Goal: Check status: Check status

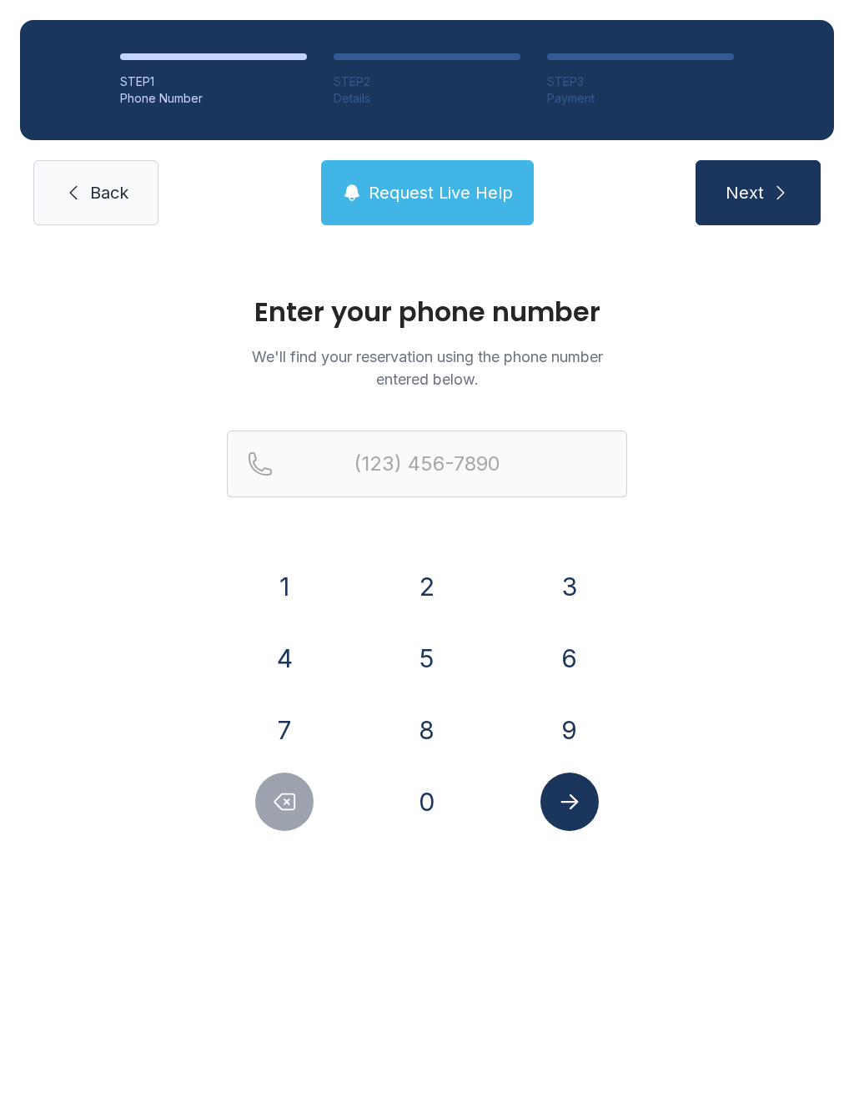
click at [577, 559] on button "3" at bounding box center [570, 586] width 58 height 58
click at [299, 591] on button "1" at bounding box center [284, 586] width 58 height 58
click at [289, 652] on button "4" at bounding box center [284, 658] width 58 height 58
click at [301, 725] on button "7" at bounding box center [284, 730] width 58 height 58
click at [406, 781] on button "0" at bounding box center [427, 802] width 58 height 58
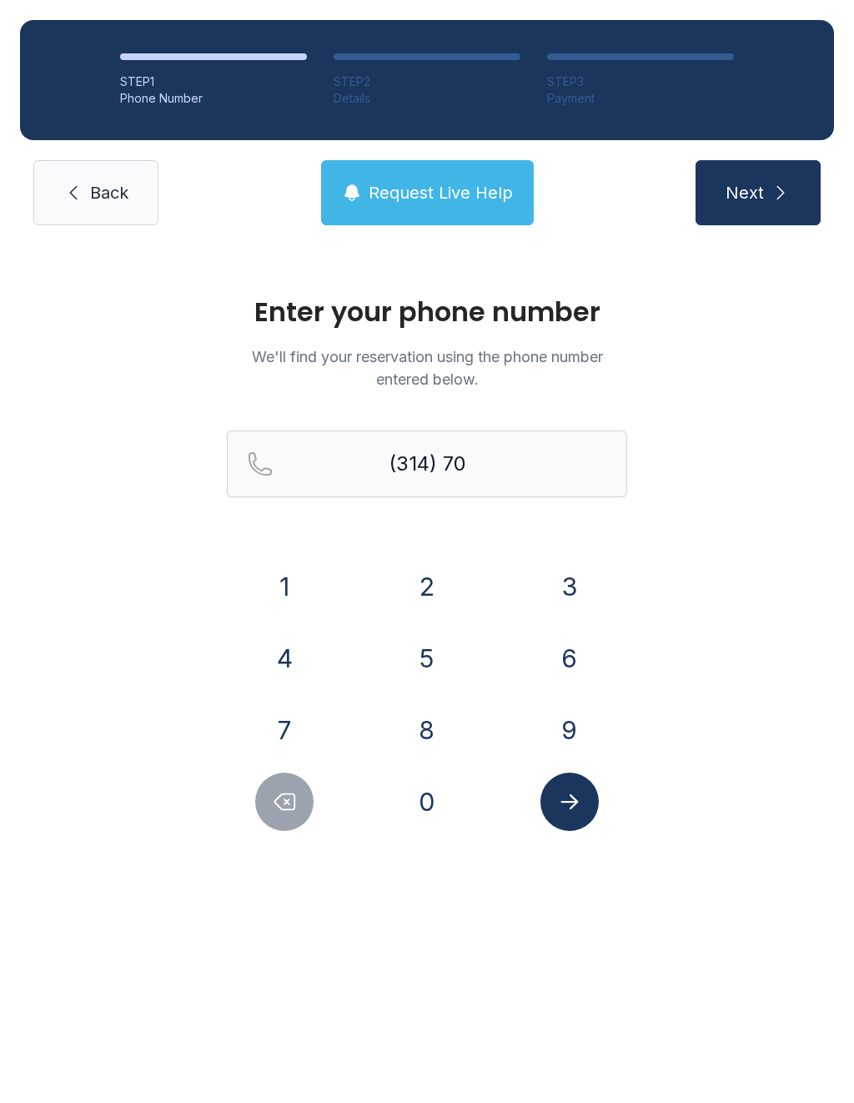
click at [289, 732] on button "7" at bounding box center [284, 730] width 58 height 58
click at [294, 655] on button "4" at bounding box center [284, 658] width 58 height 58
click at [400, 579] on button "2" at bounding box center [427, 586] width 58 height 58
click at [417, 653] on button "5" at bounding box center [427, 658] width 58 height 58
click at [413, 585] on button "2" at bounding box center [427, 586] width 58 height 58
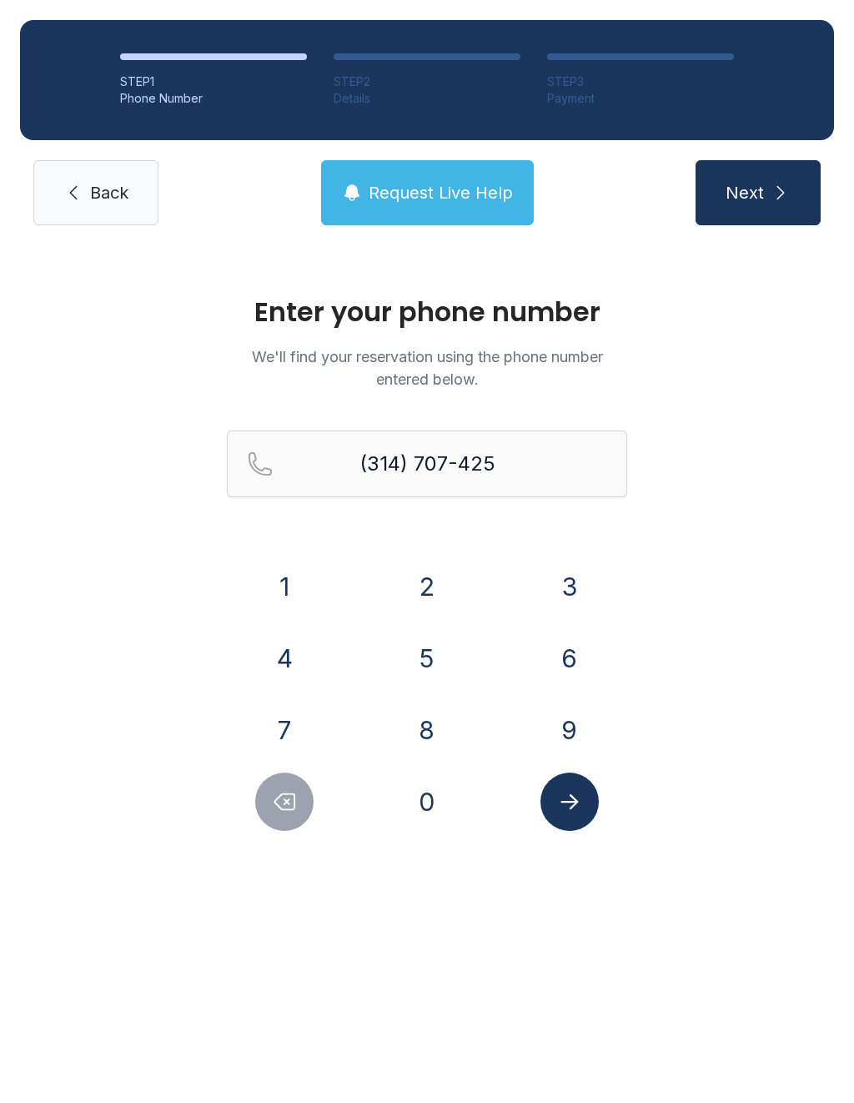
type input "[PHONE_NUMBER]"
click at [574, 828] on button "Submit lookup form" at bounding box center [570, 802] width 58 height 58
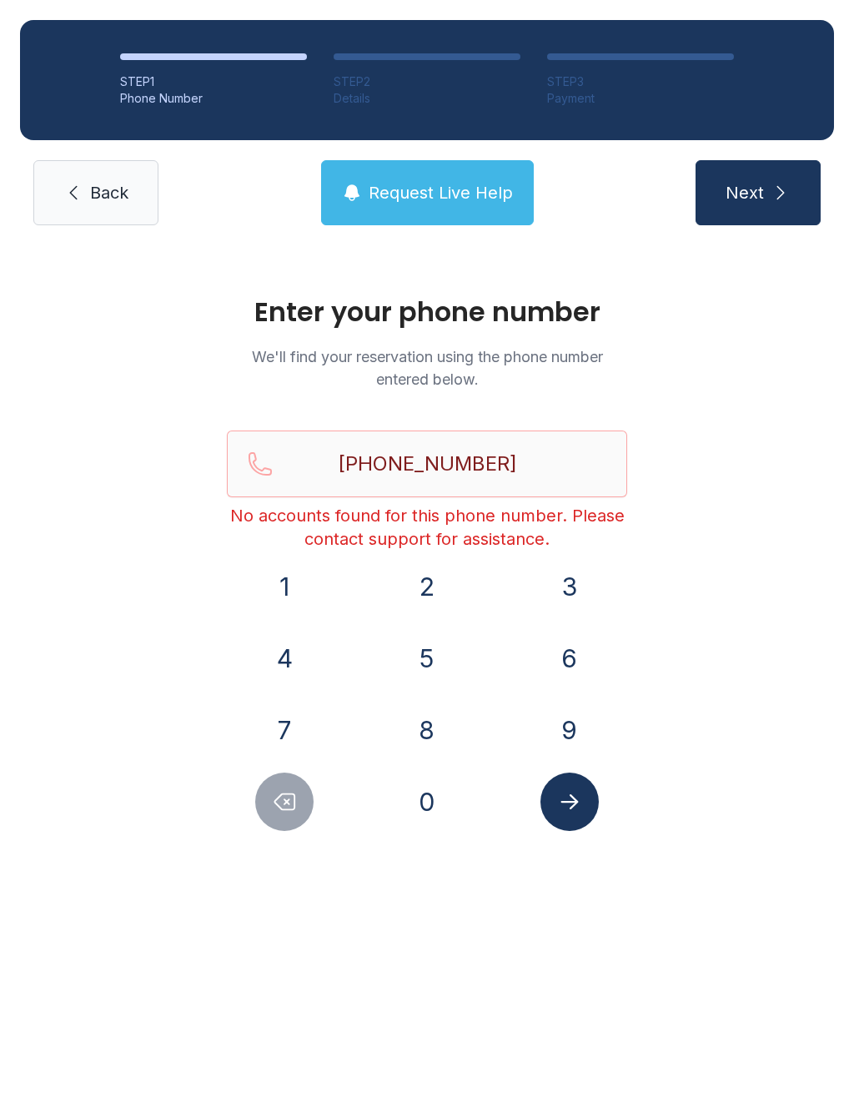
click at [103, 189] on span "Back" at bounding box center [109, 192] width 38 height 23
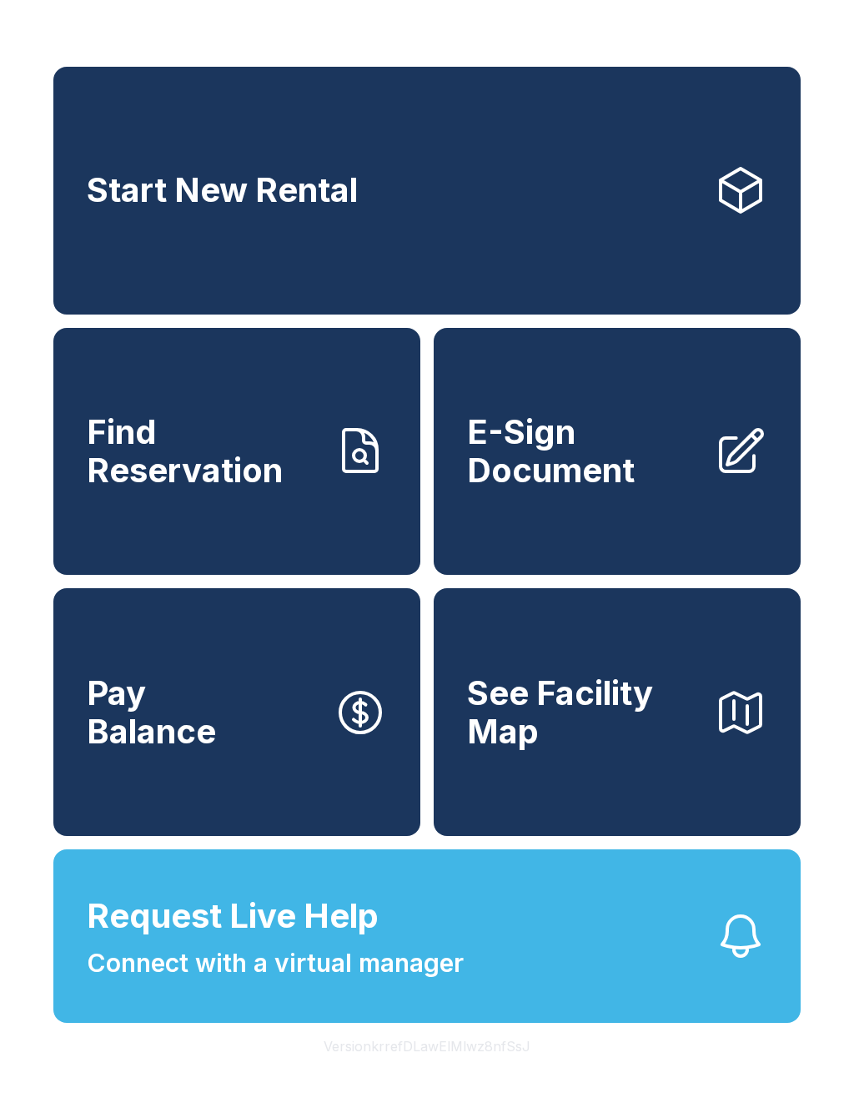
click at [565, 984] on button "Request Live Help Connect with a virtual manager" at bounding box center [426, 936] width 747 height 174
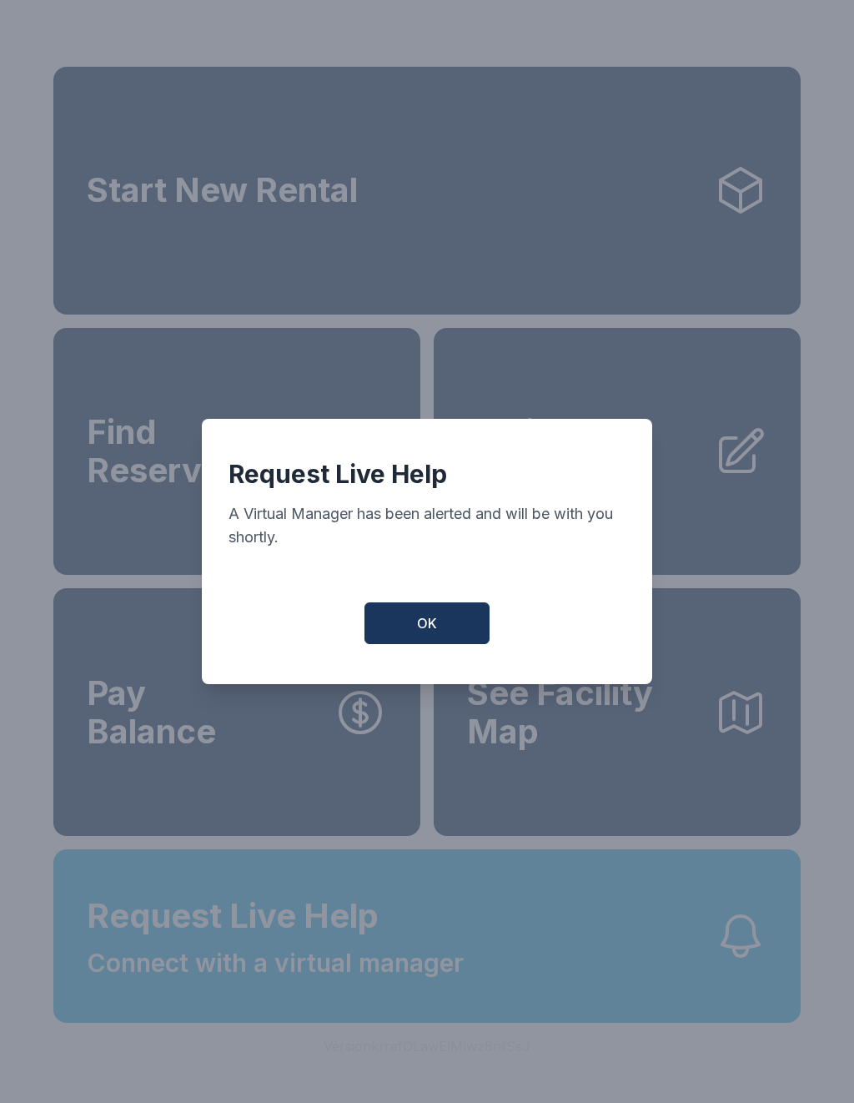
click at [442, 617] on button "OK" at bounding box center [427, 623] width 125 height 42
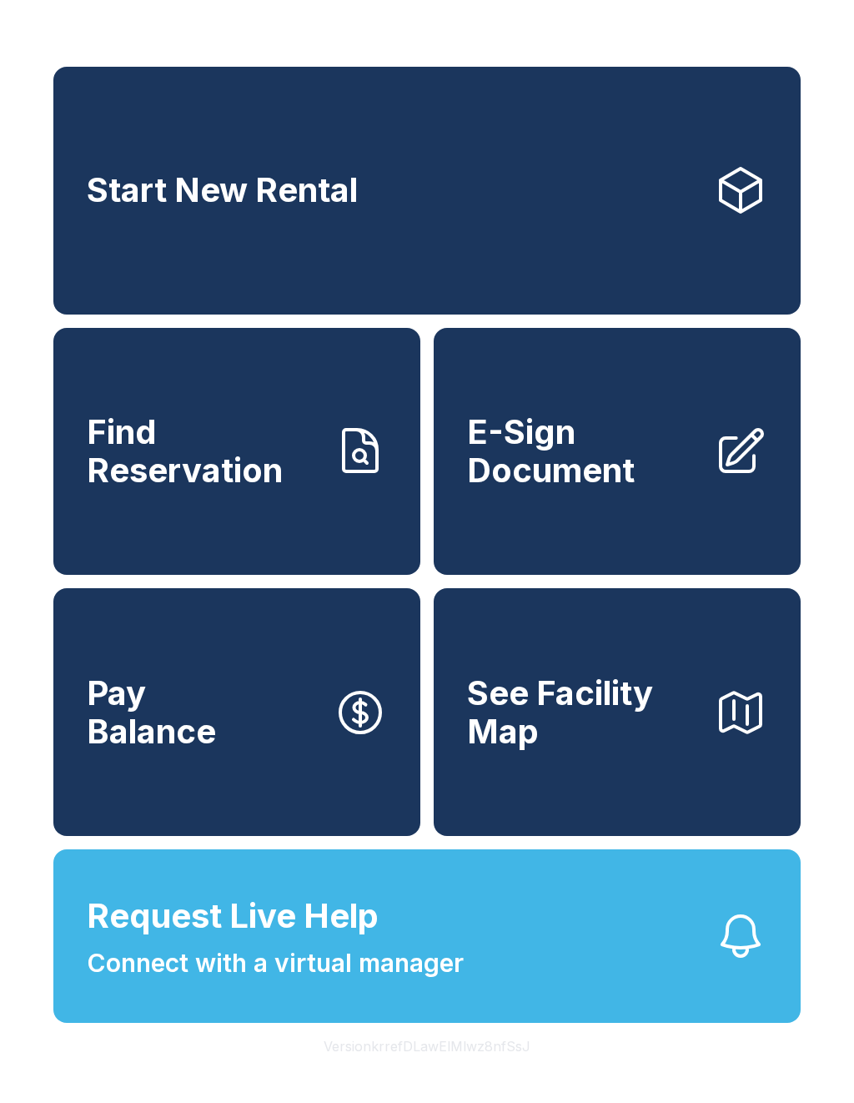
click at [279, 489] on span "Find Reservation" at bounding box center [204, 451] width 234 height 76
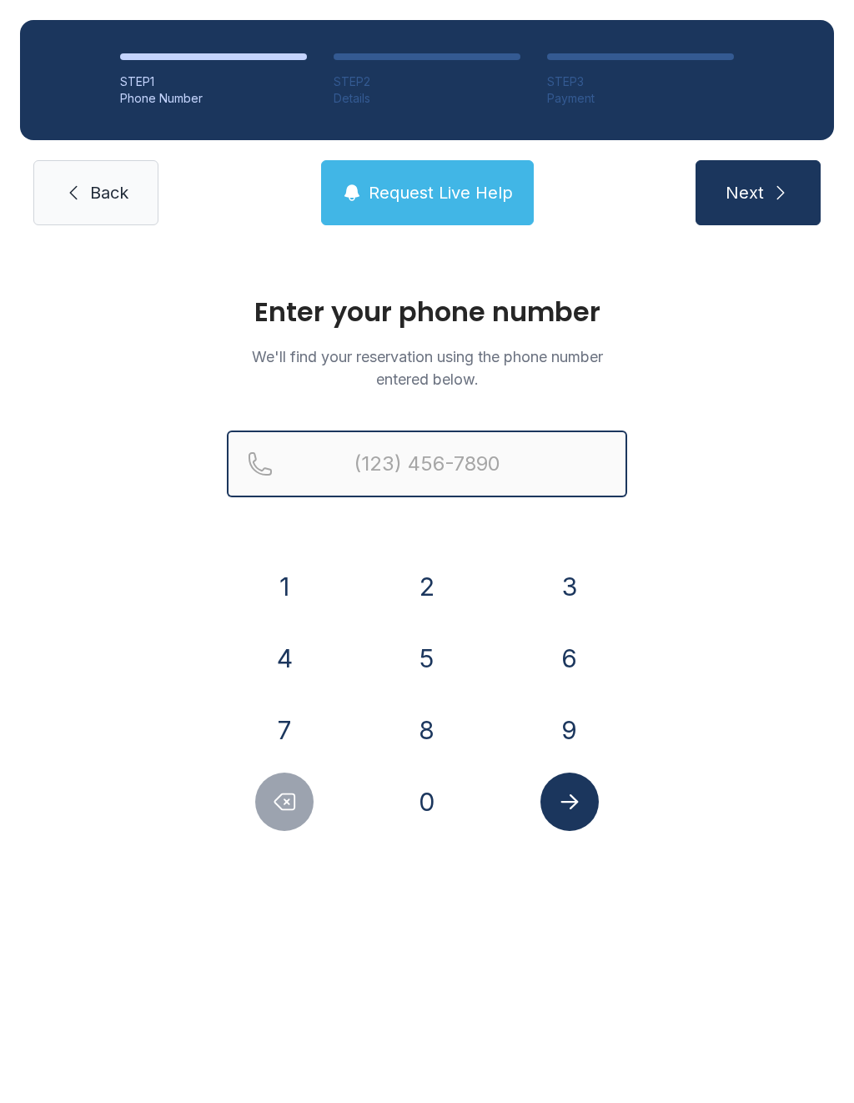
click at [450, 472] on input "Reservation phone number" at bounding box center [427, 463] width 400 height 67
click at [585, 642] on button "6" at bounding box center [570, 658] width 58 height 58
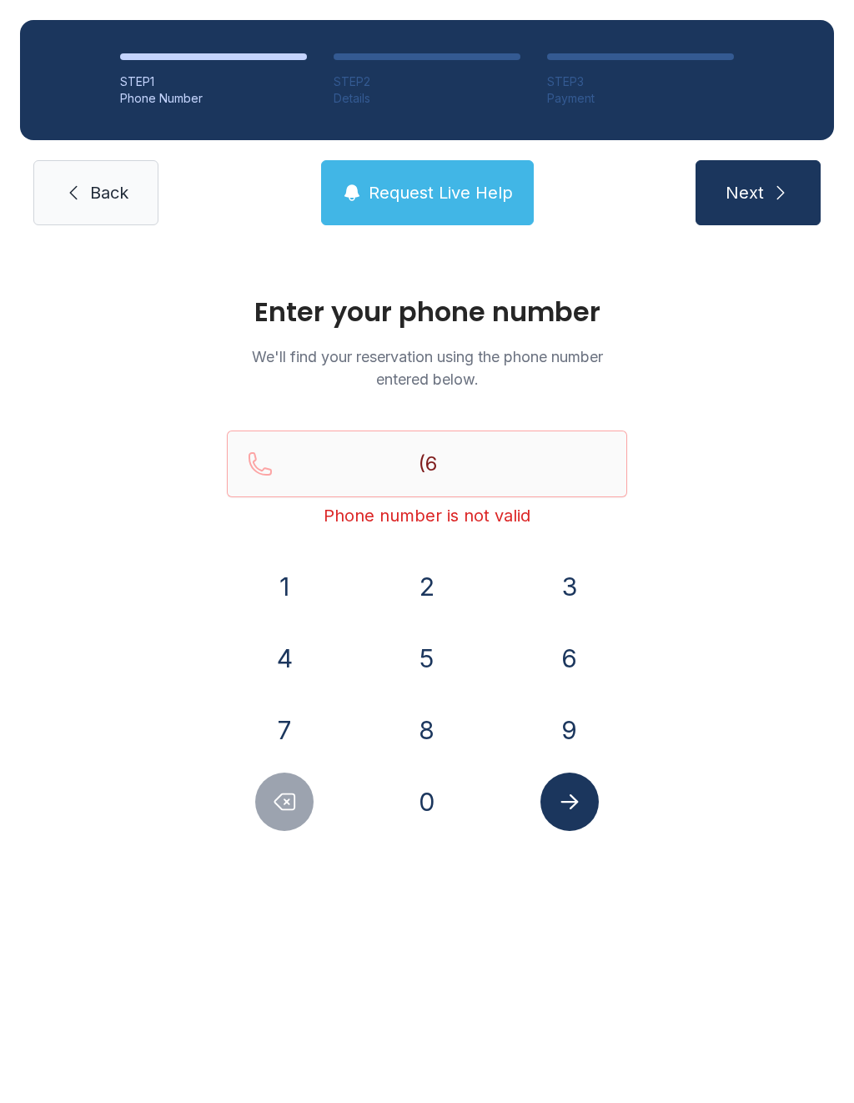
click at [438, 810] on button "0" at bounding box center [427, 802] width 58 height 58
click at [581, 573] on button "3" at bounding box center [570, 586] width 58 height 58
click at [280, 653] on button "4" at bounding box center [284, 658] width 58 height 58
click at [508, 746] on div "1 2 3 4 5 6 7 8 9 0" at bounding box center [427, 694] width 400 height 274
click at [418, 749] on button "8" at bounding box center [427, 730] width 58 height 58
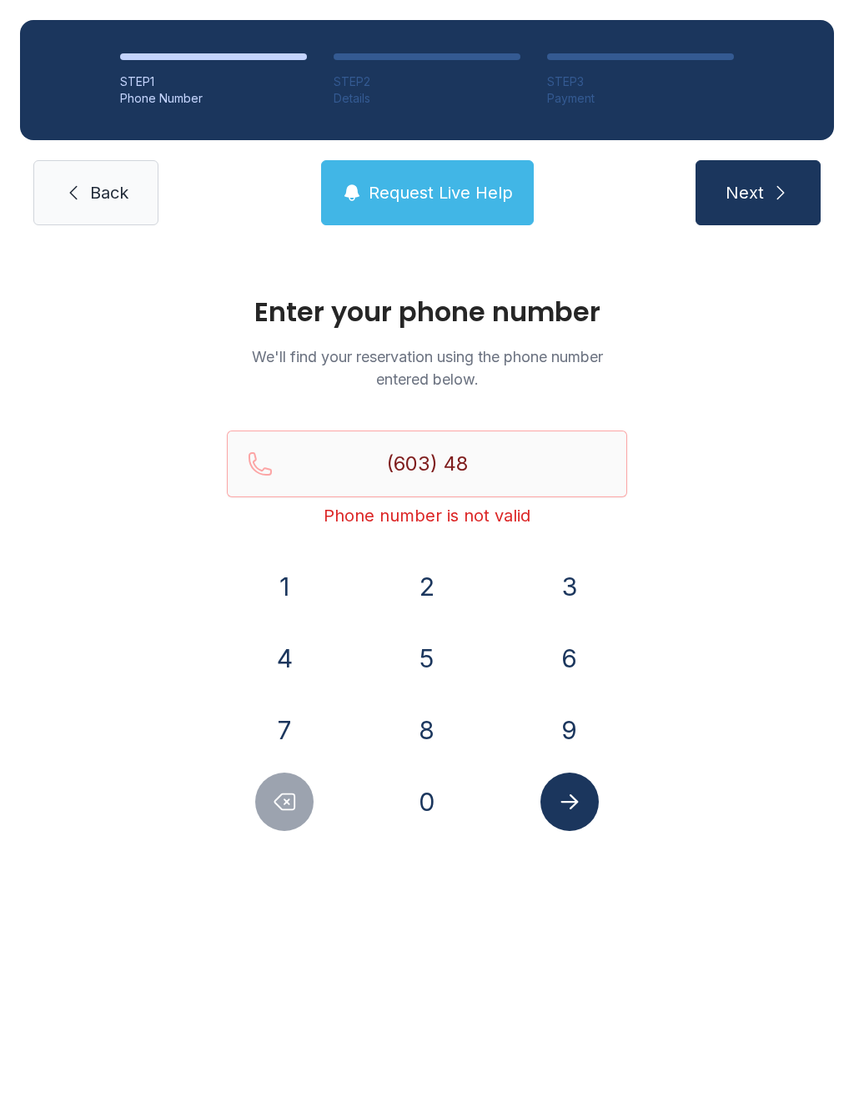
click at [564, 737] on button "9" at bounding box center [570, 730] width 58 height 58
click at [570, 576] on button "3" at bounding box center [570, 586] width 58 height 58
click at [288, 718] on button "7" at bounding box center [284, 730] width 58 height 58
click at [430, 581] on button "2" at bounding box center [427, 586] width 58 height 58
click at [440, 725] on button "8" at bounding box center [427, 730] width 58 height 58
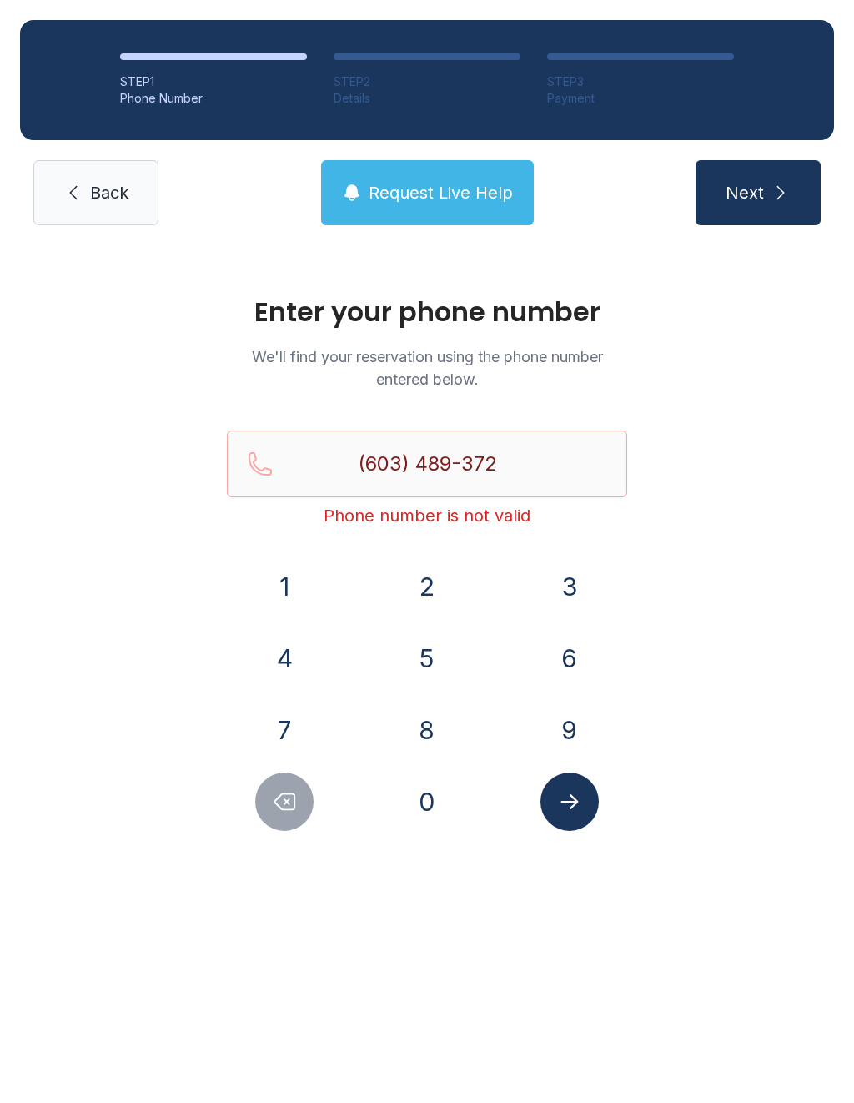
type input "[PHONE_NUMBER]"
click at [589, 799] on button "Submit lookup form" at bounding box center [570, 802] width 58 height 58
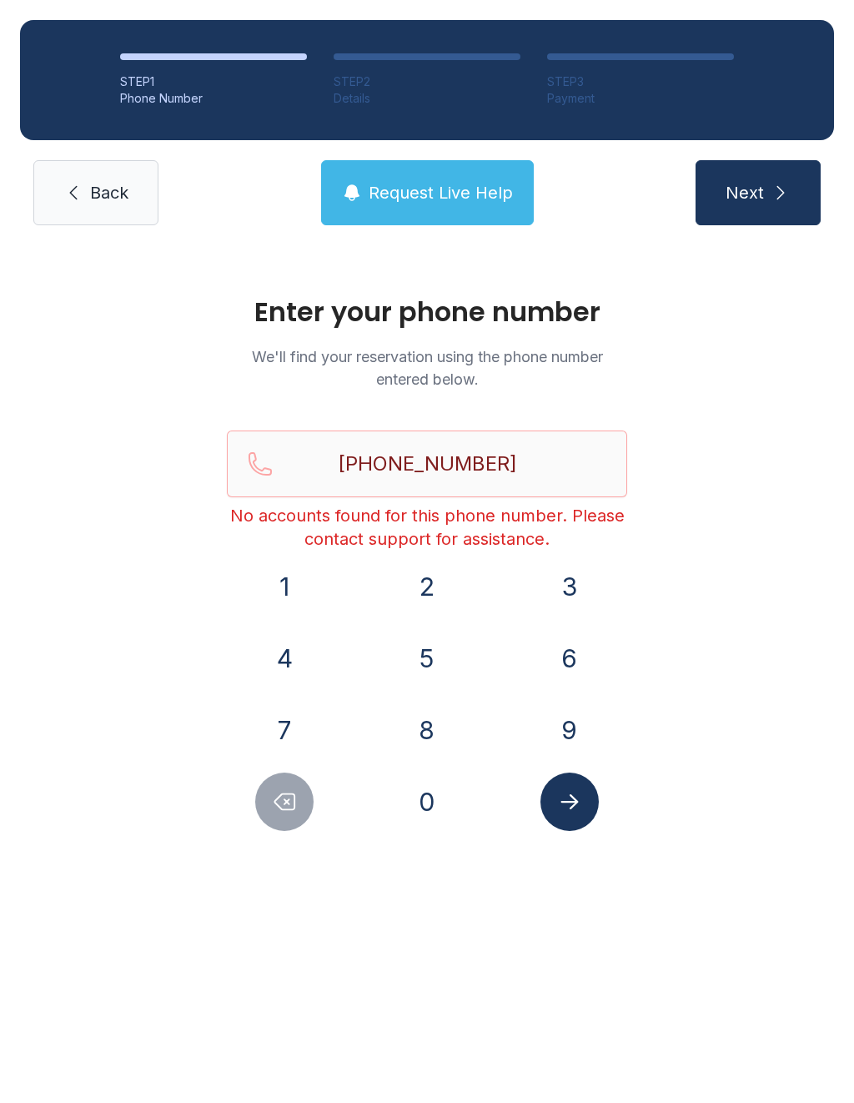
click at [99, 171] on link "Back" at bounding box center [95, 192] width 125 height 65
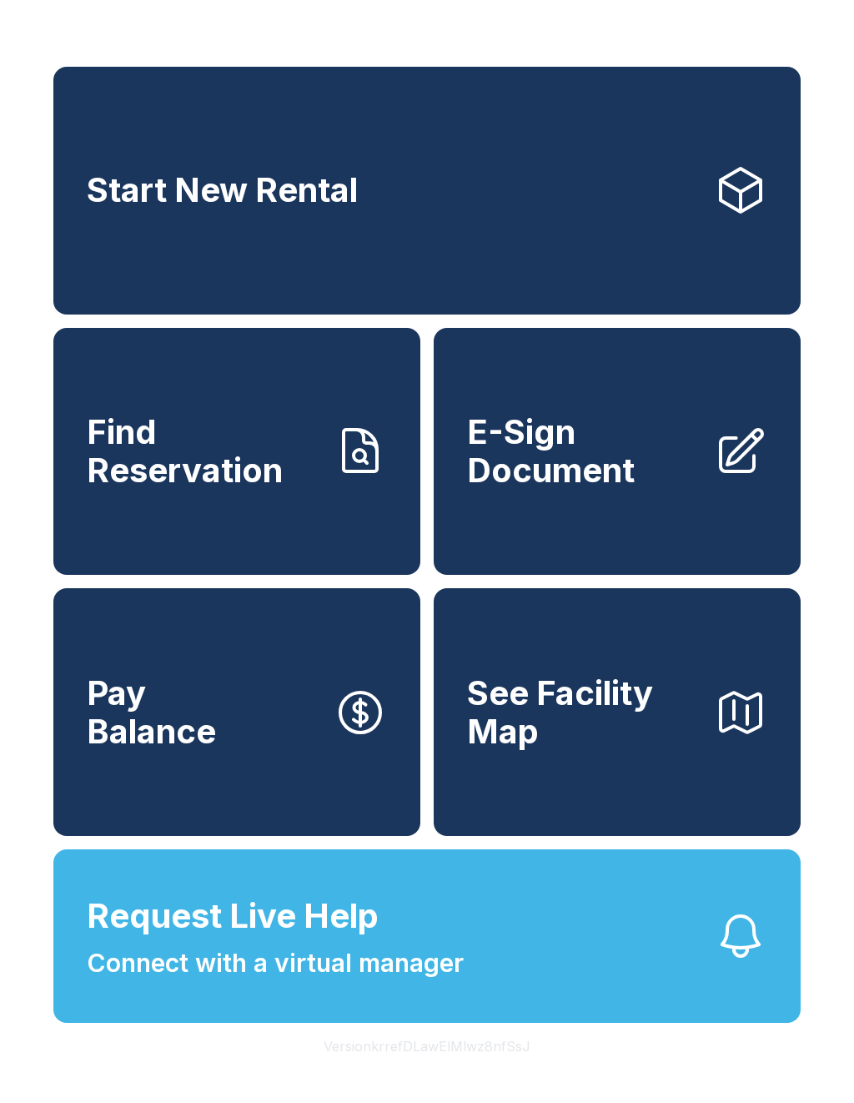
click at [301, 489] on span "Find Reservation" at bounding box center [204, 451] width 234 height 76
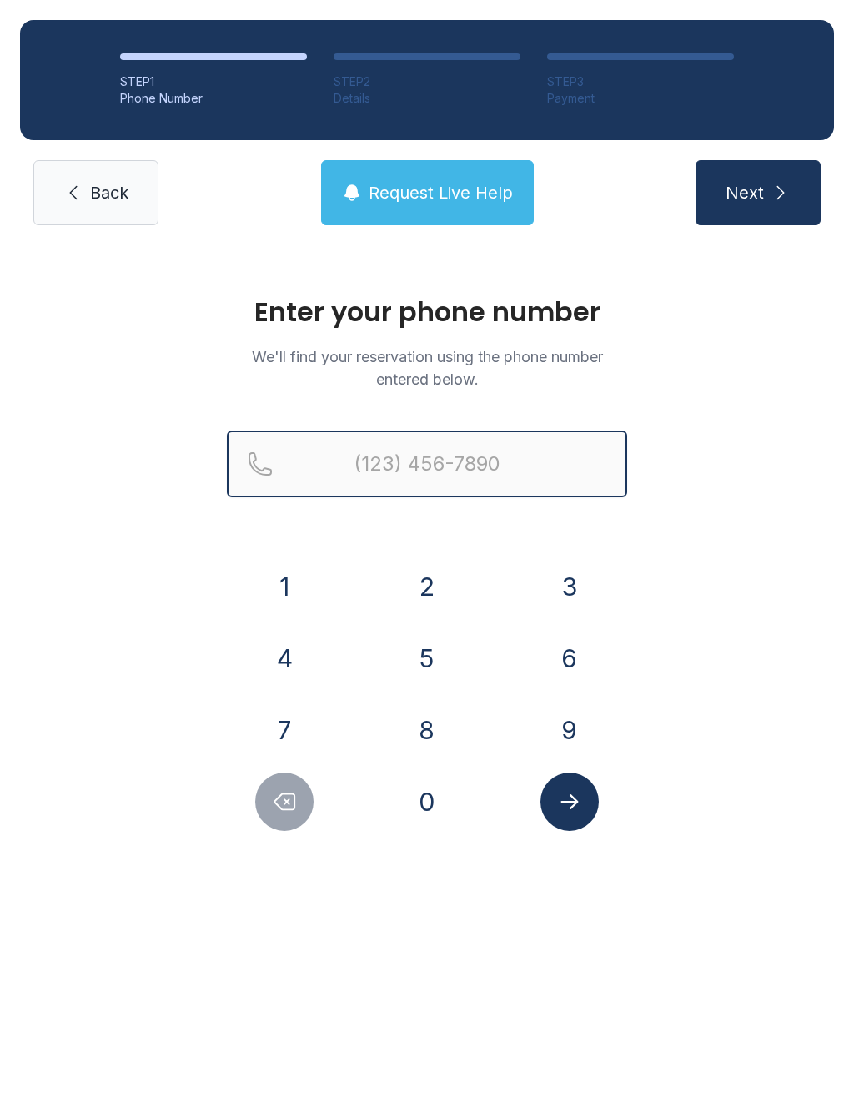
click at [484, 470] on input "Reservation phone number" at bounding box center [427, 463] width 400 height 67
click at [567, 655] on button "6" at bounding box center [570, 658] width 58 height 58
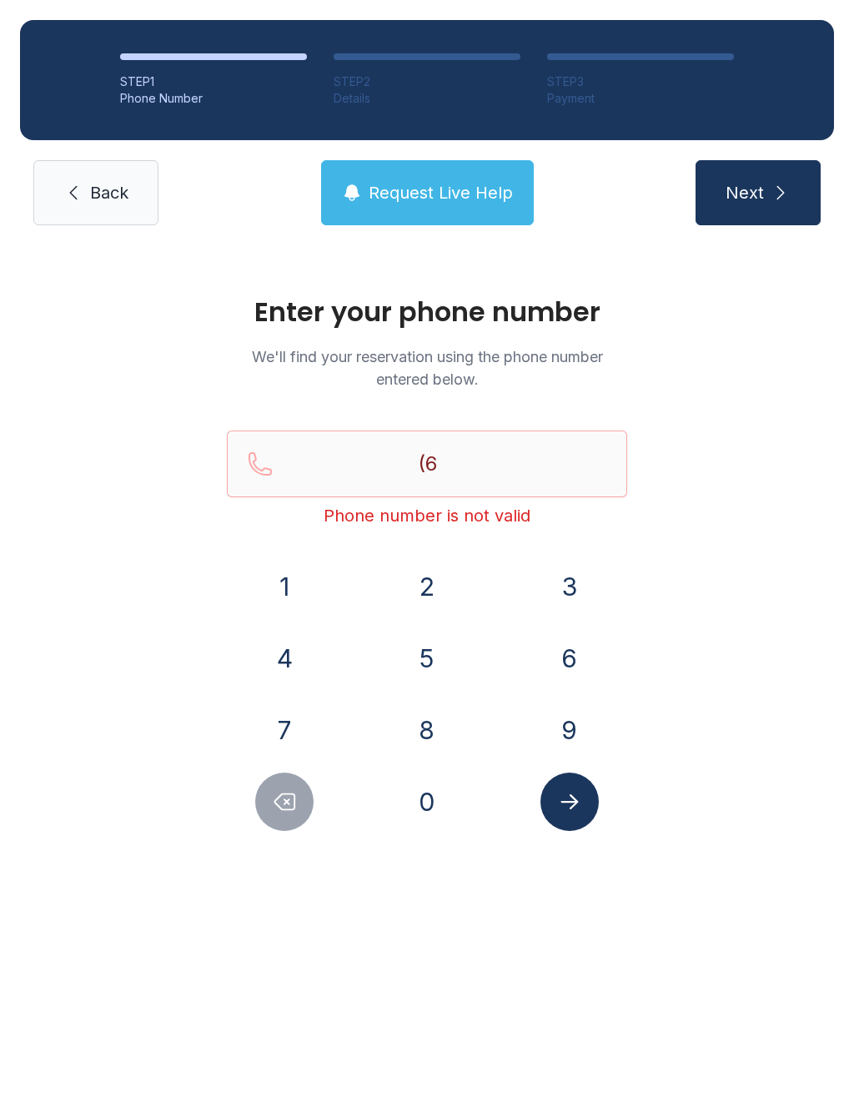
click at [434, 804] on button "0" at bounding box center [427, 802] width 58 height 58
click at [574, 563] on button "3" at bounding box center [570, 586] width 58 height 58
click at [287, 646] on button "4" at bounding box center [284, 658] width 58 height 58
click at [441, 729] on button "8" at bounding box center [427, 730] width 58 height 58
click at [575, 727] on button "9" at bounding box center [570, 730] width 58 height 58
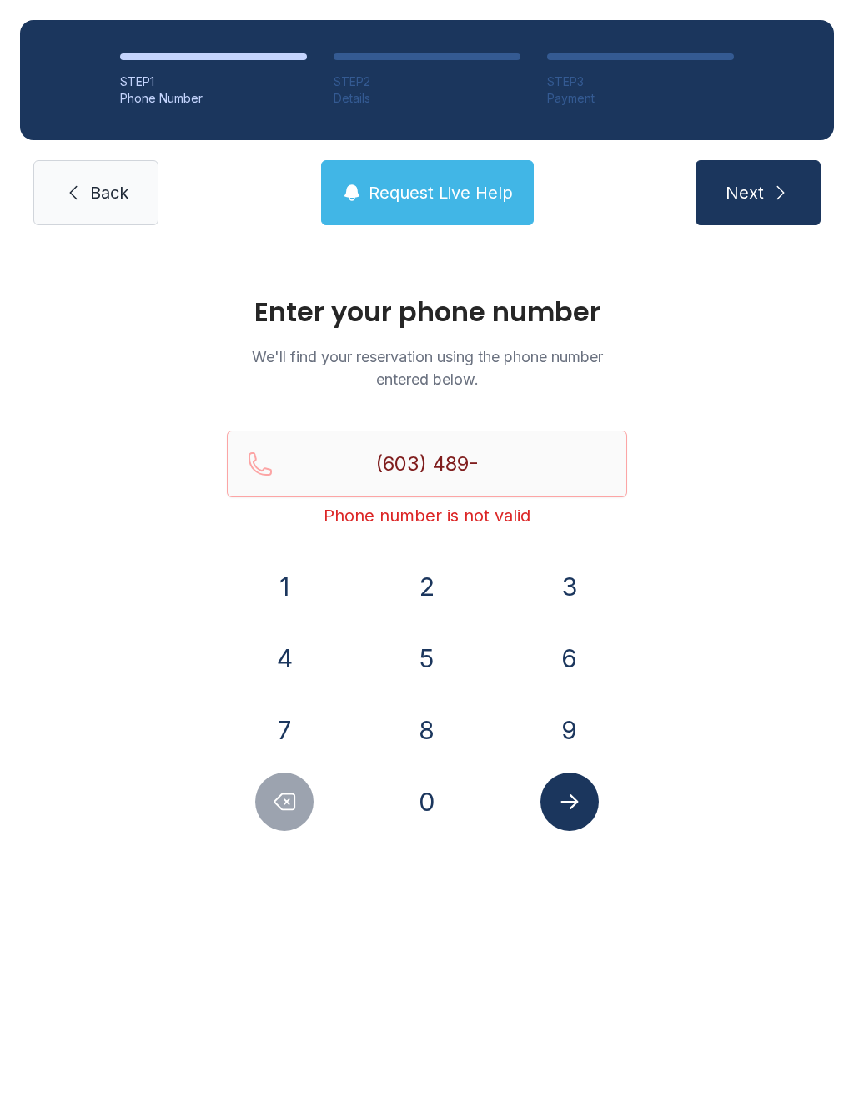
click at [575, 580] on button "3" at bounding box center [570, 586] width 58 height 58
click at [296, 721] on button "7" at bounding box center [284, 730] width 58 height 58
click at [441, 584] on button "2" at bounding box center [427, 586] width 58 height 58
click at [426, 729] on button "8" at bounding box center [427, 730] width 58 height 58
type input "[PHONE_NUMBER]"
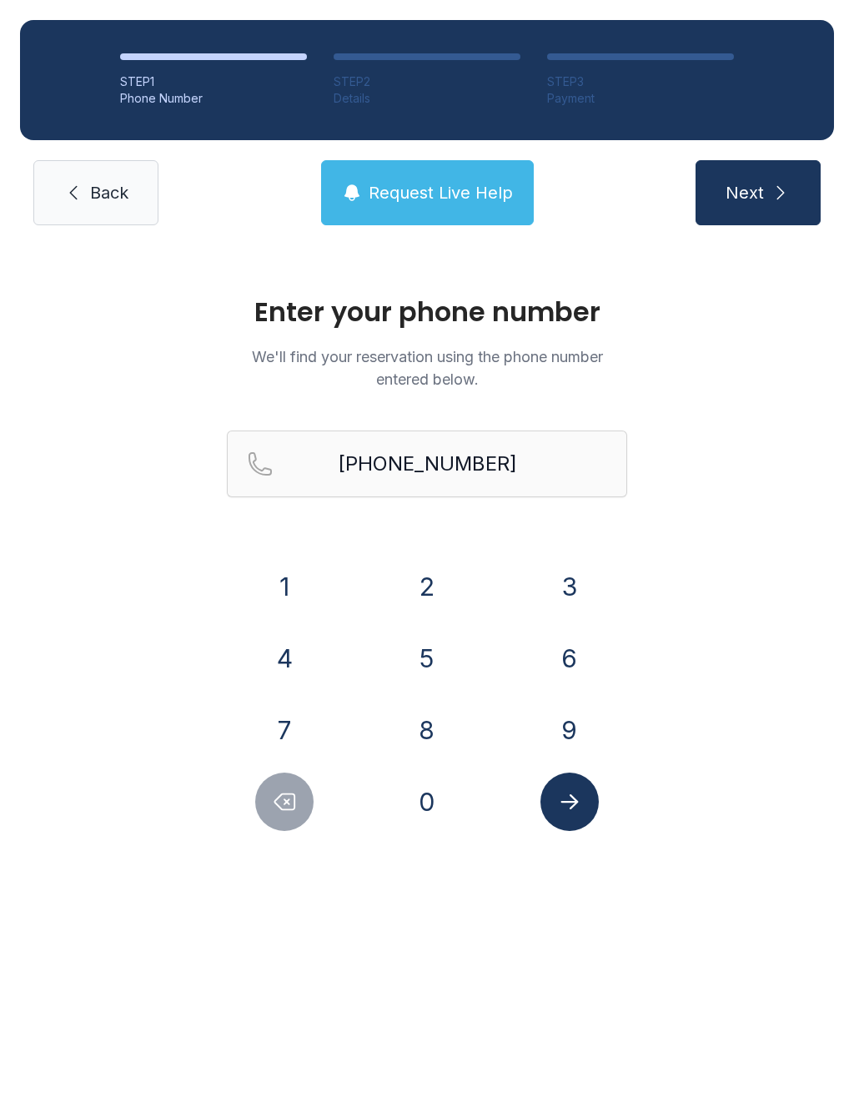
click at [589, 823] on button "Submit lookup form" at bounding box center [570, 802] width 58 height 58
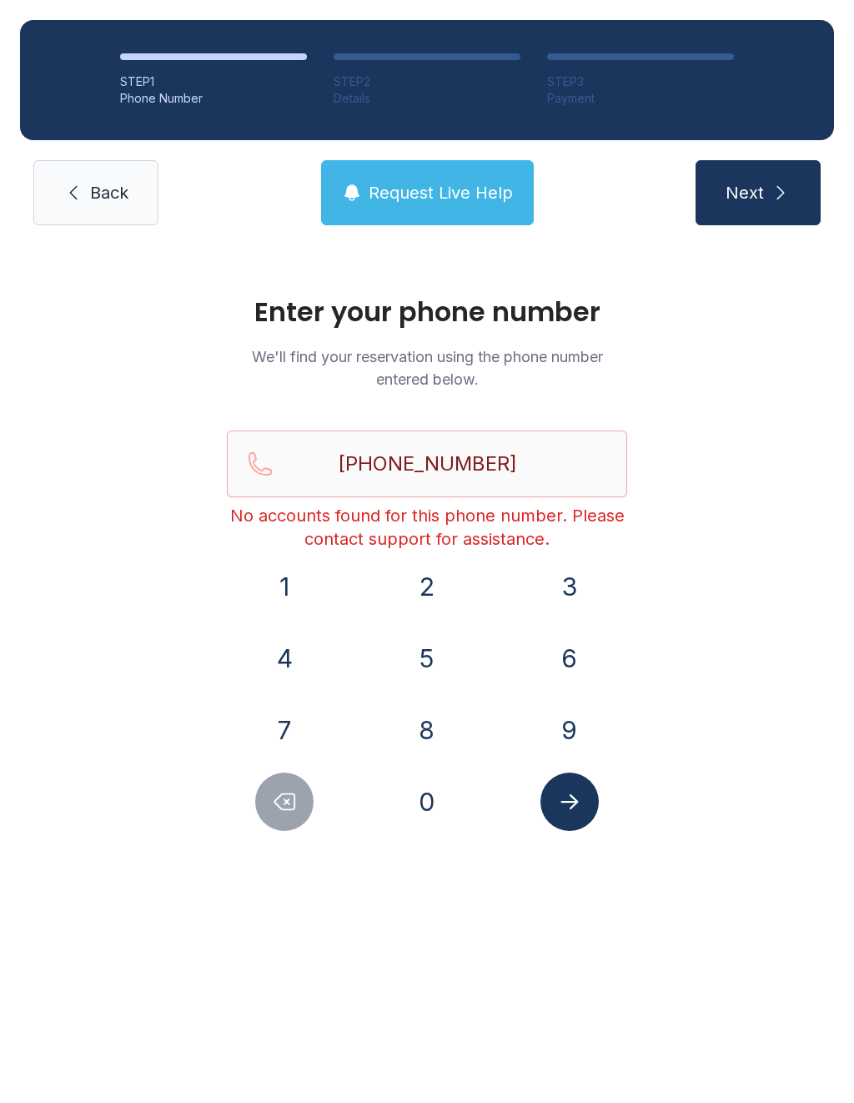
click at [456, 196] on span "Request Live Help" at bounding box center [441, 192] width 144 height 23
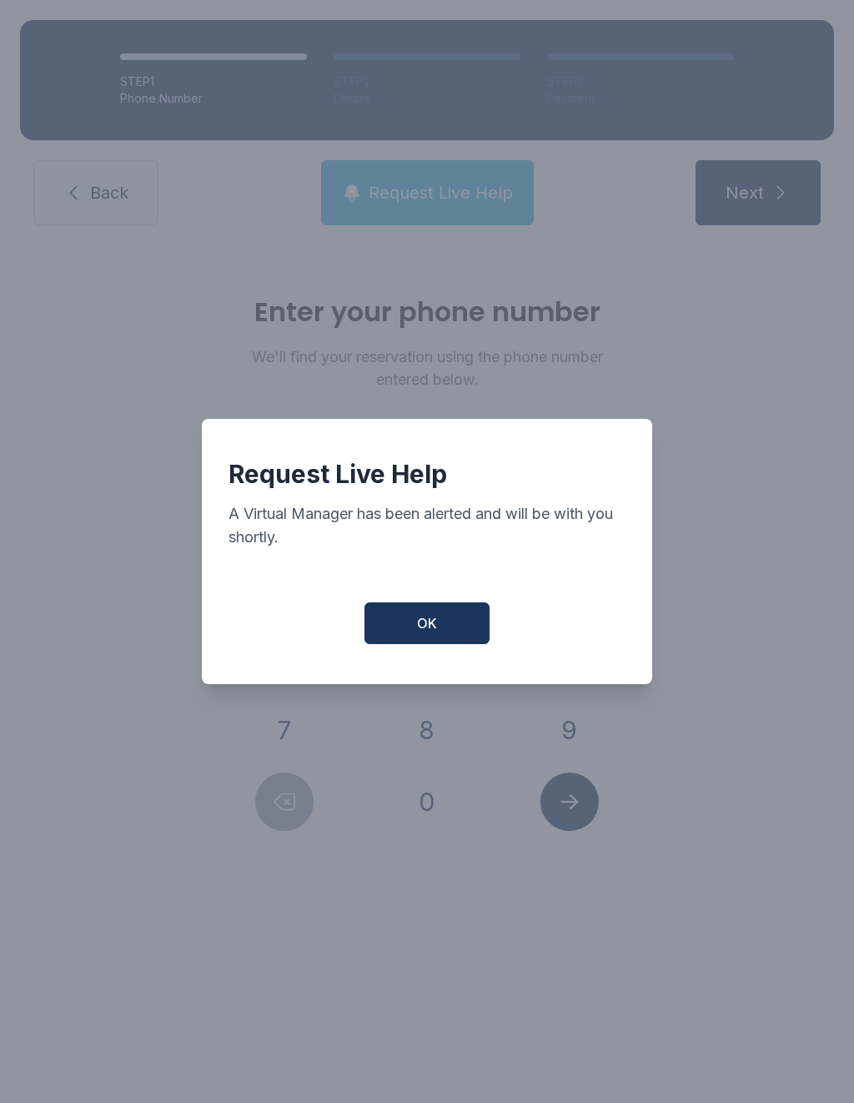
click at [446, 642] on button "OK" at bounding box center [427, 623] width 125 height 42
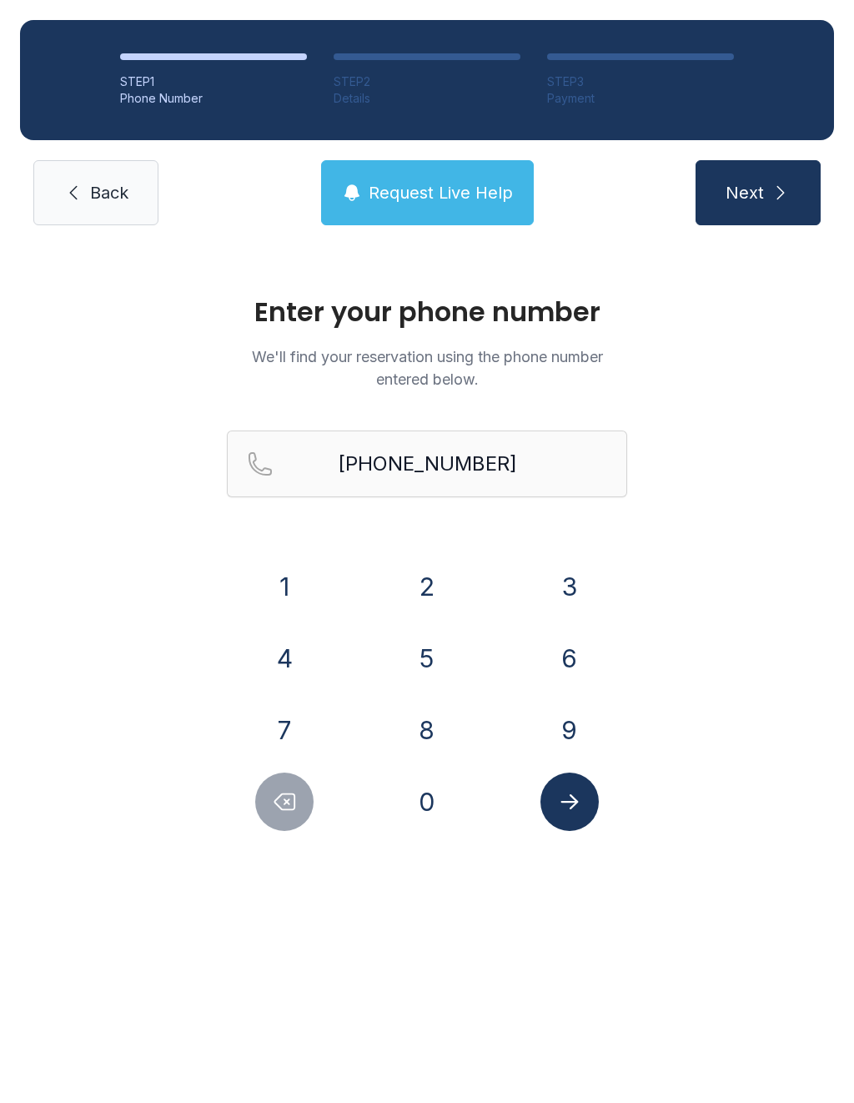
click at [102, 190] on span "Back" at bounding box center [109, 192] width 38 height 23
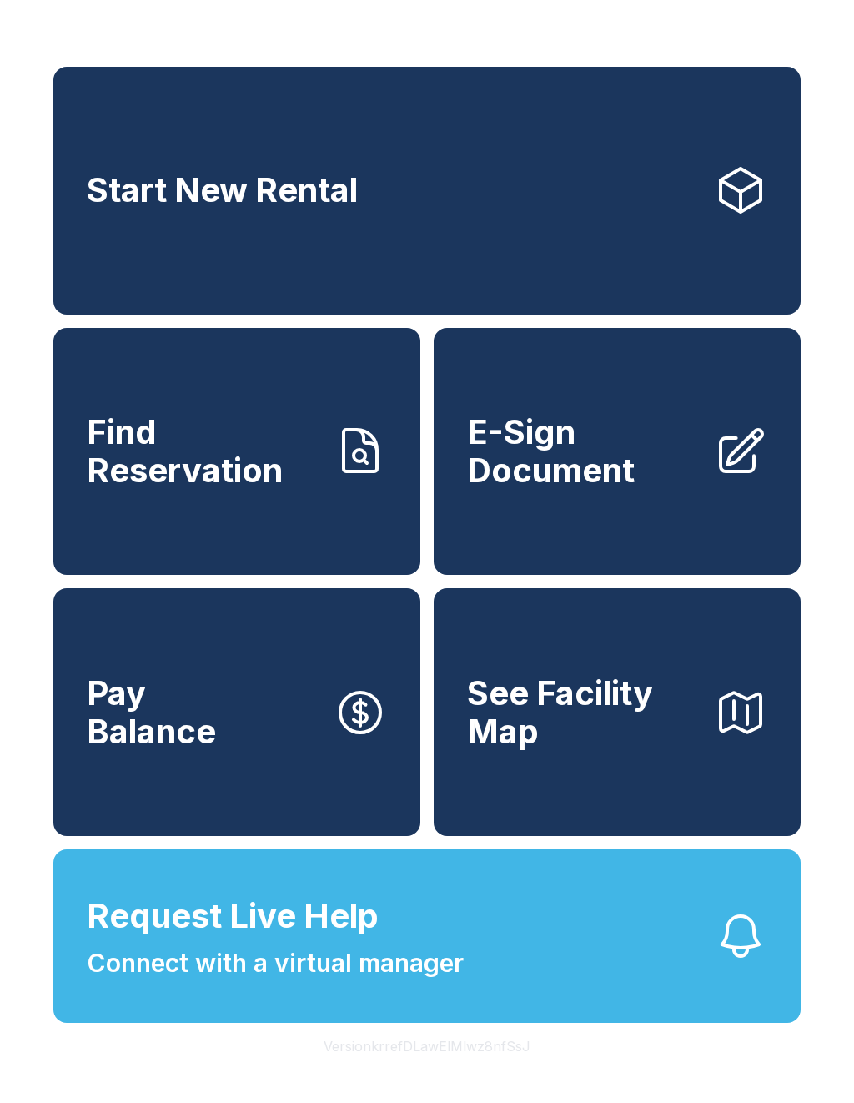
click at [233, 982] on span "Connect with a virtual manager" at bounding box center [275, 963] width 377 height 38
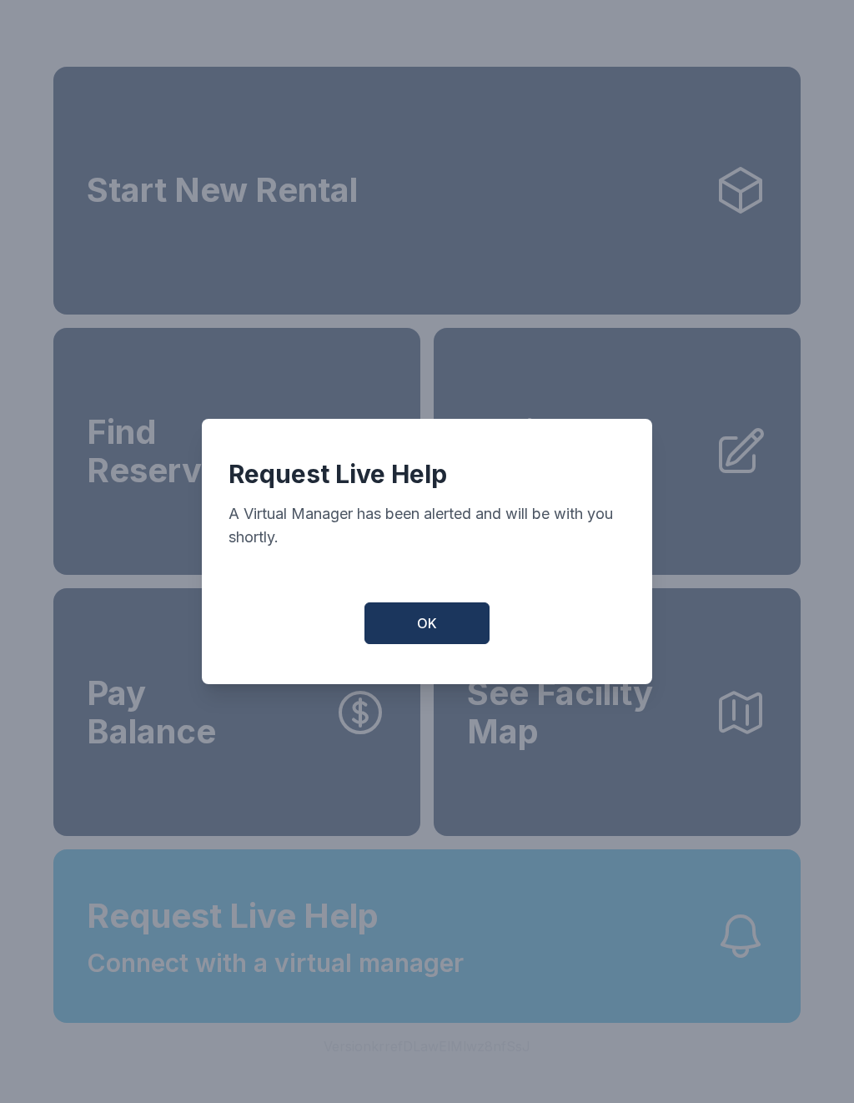
click at [429, 643] on button "OK" at bounding box center [427, 623] width 125 height 42
